Goal: Information Seeking & Learning: Learn about a topic

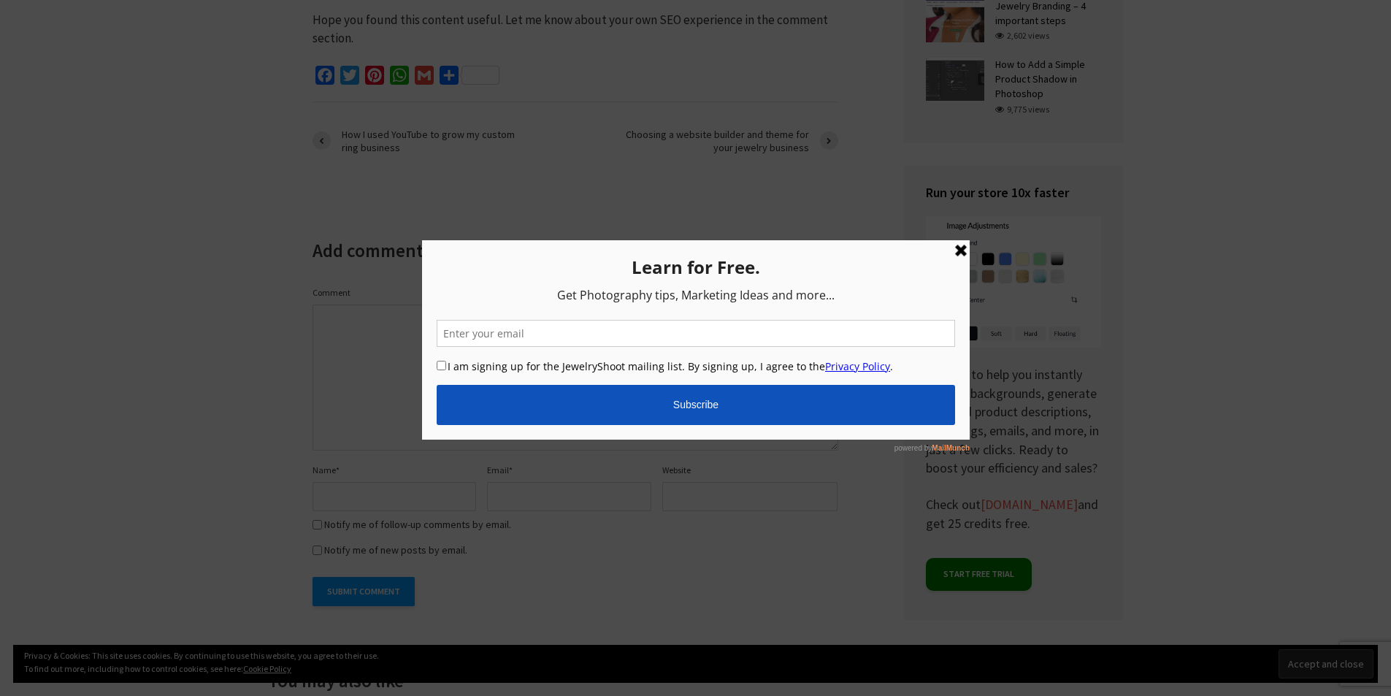
click at [960, 253] on link at bounding box center [961, 251] width 18 height 18
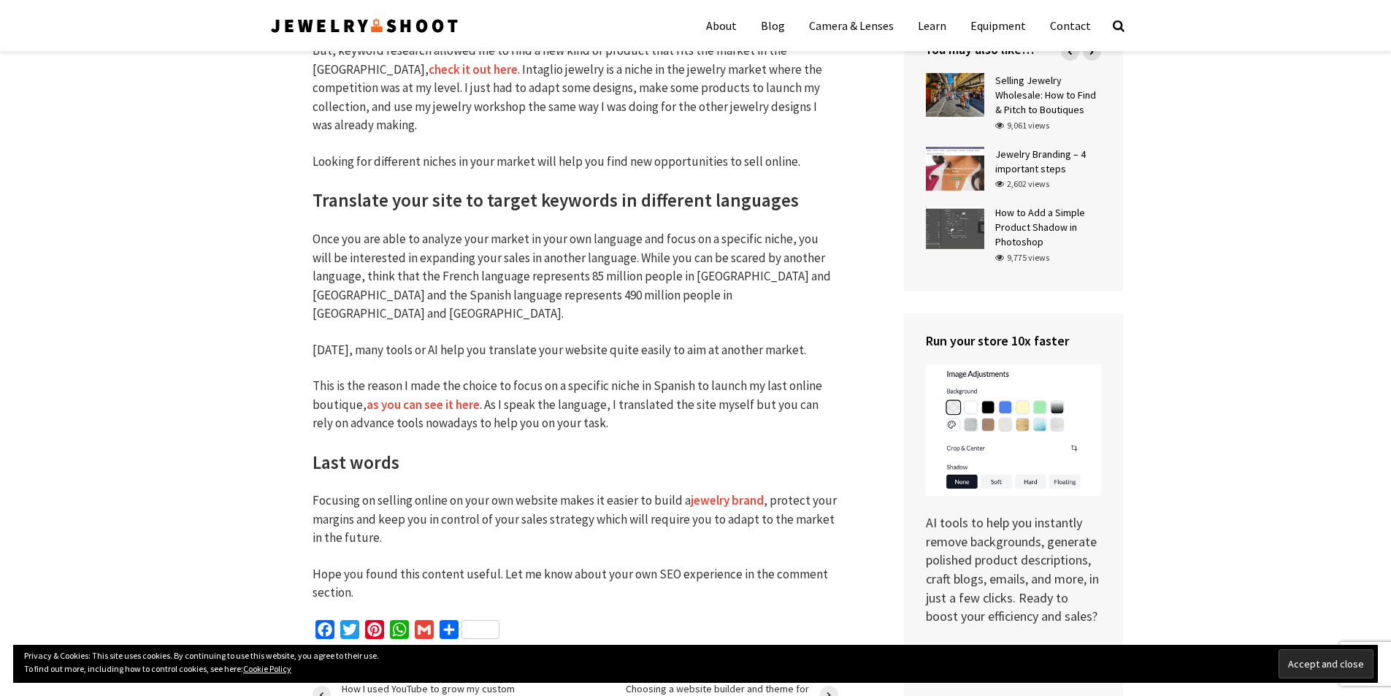
scroll to position [3130, 0]
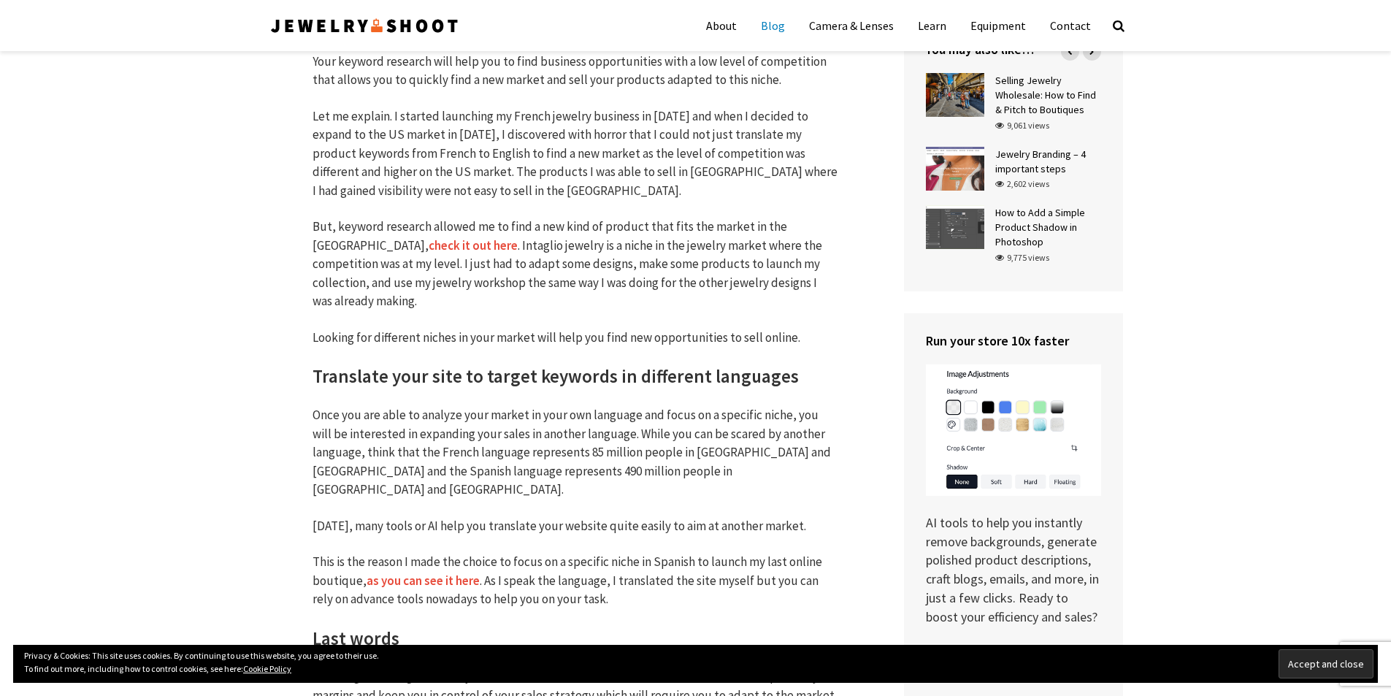
click at [788, 28] on link "Blog" at bounding box center [773, 25] width 46 height 37
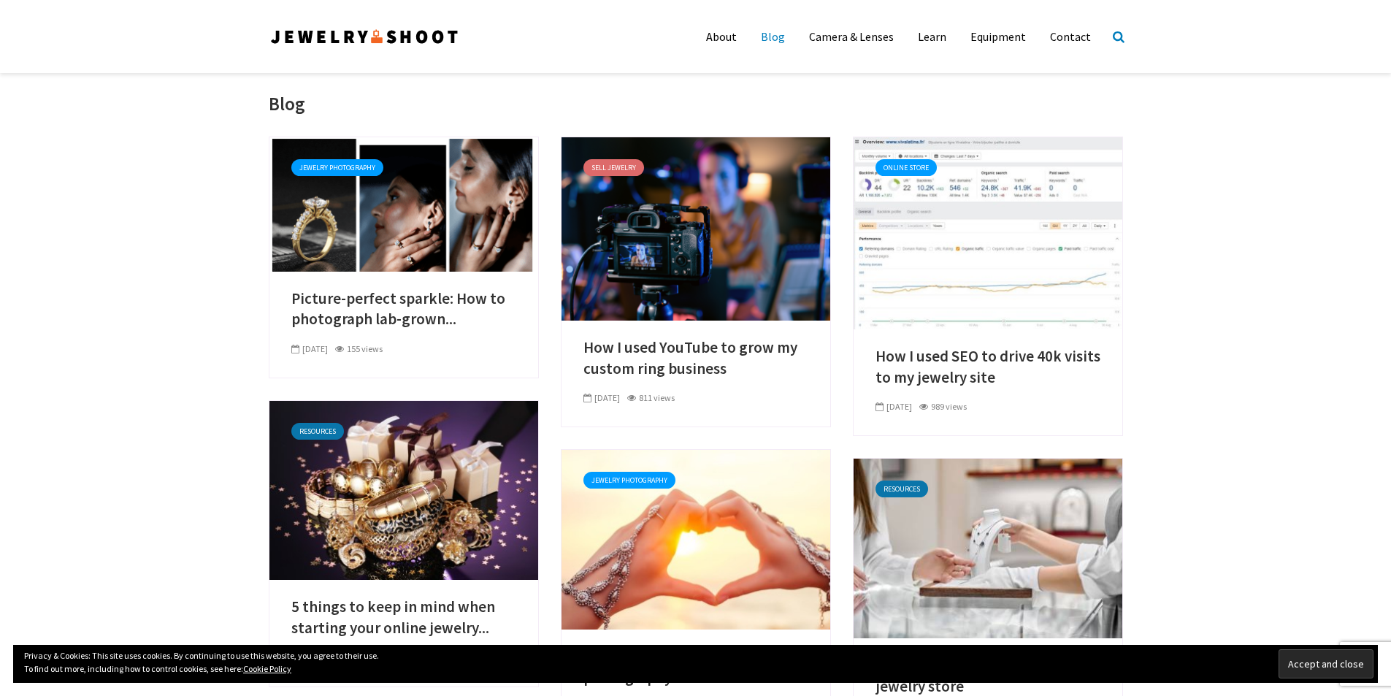
click at [1115, 39] on icon at bounding box center [1119, 36] width 12 height 12
click at [988, 81] on input "text" at bounding box center [1033, 84] width 168 height 29
type input "digital marketing"
click at [949, 104] on button "Search" at bounding box center [1033, 118] width 168 height 29
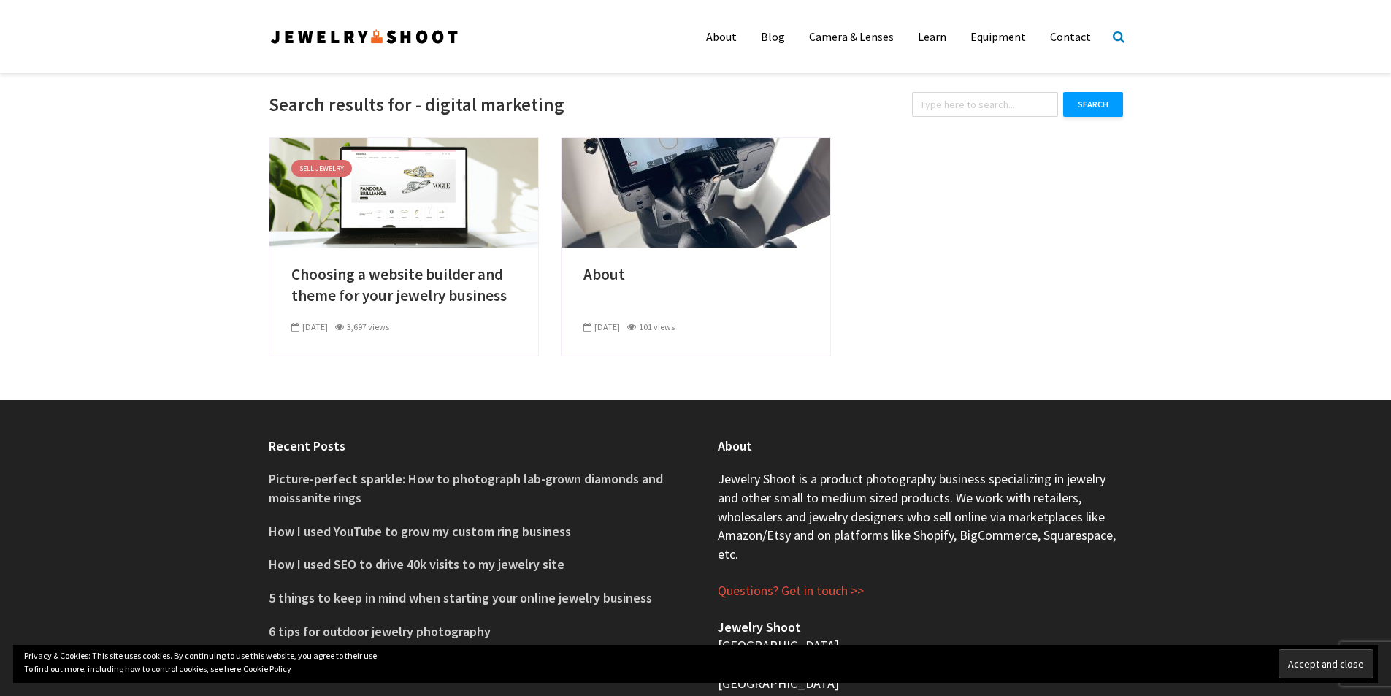
click at [1120, 35] on icon at bounding box center [1119, 36] width 12 height 12
click at [1005, 77] on input "text" at bounding box center [1022, 82] width 146 height 25
type input "seo"
click at [949, 100] on button "Search" at bounding box center [1033, 112] width 168 height 25
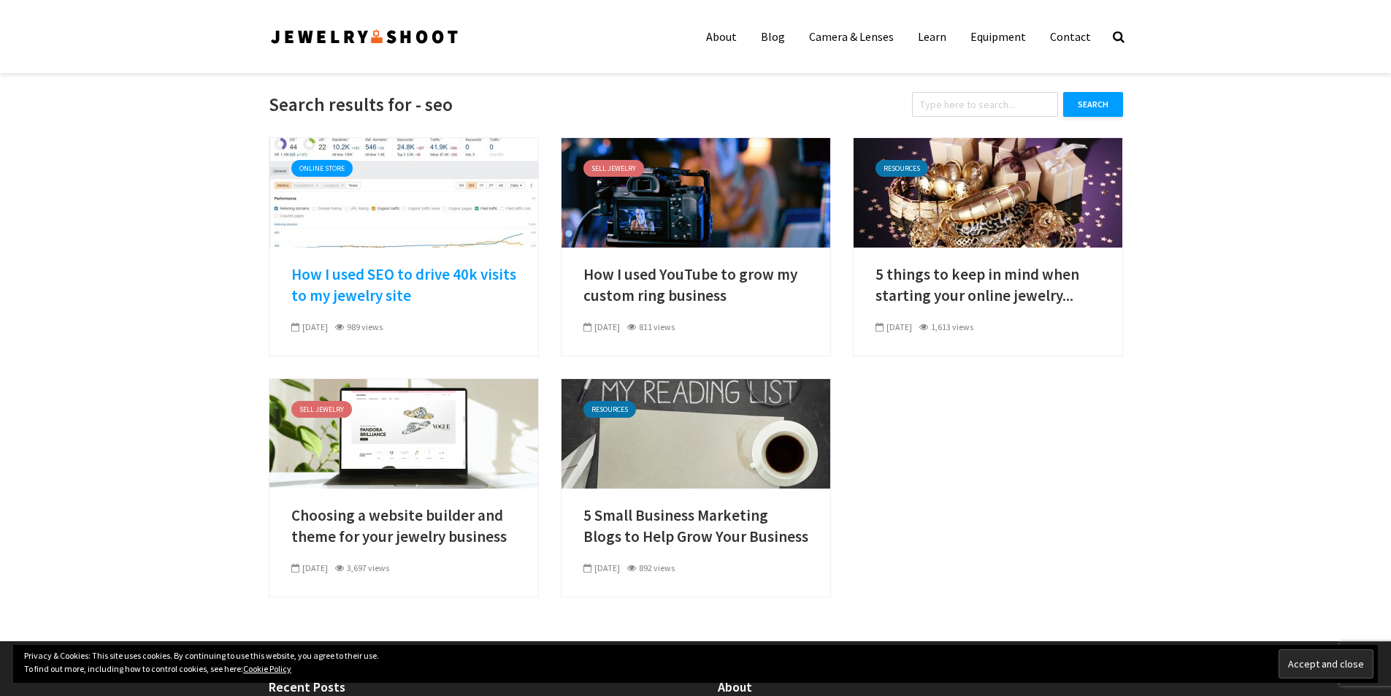
click at [454, 278] on link "How I used SEO to drive 40k visits to my jewelry site" at bounding box center [403, 285] width 225 height 42
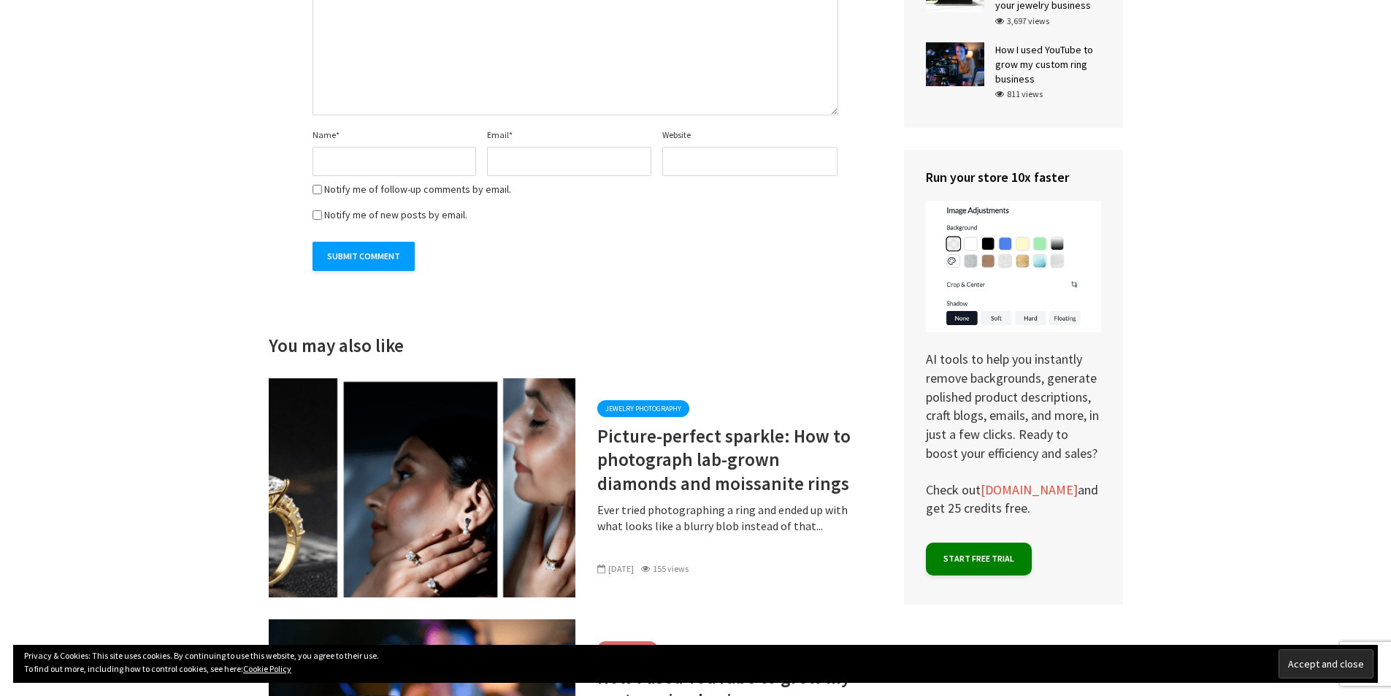
scroll to position [4183, 0]
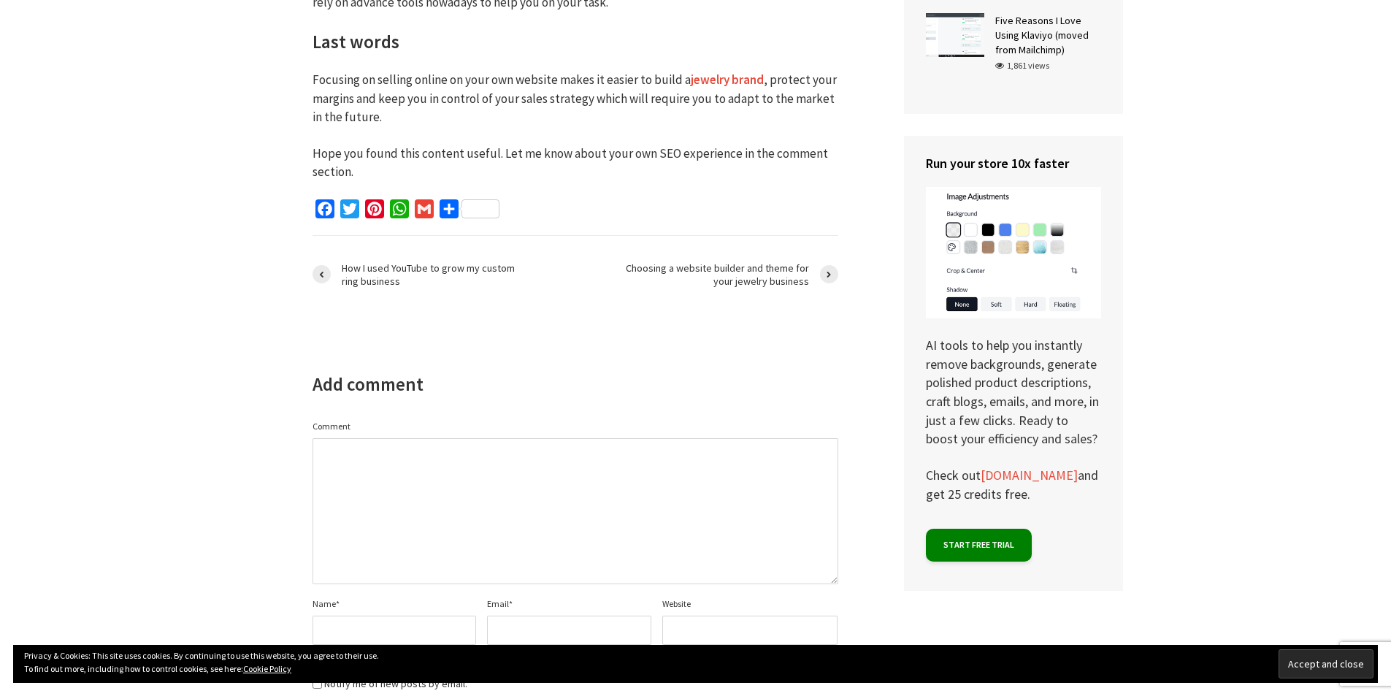
scroll to position [3871, 0]
